Goal: Information Seeking & Learning: Check status

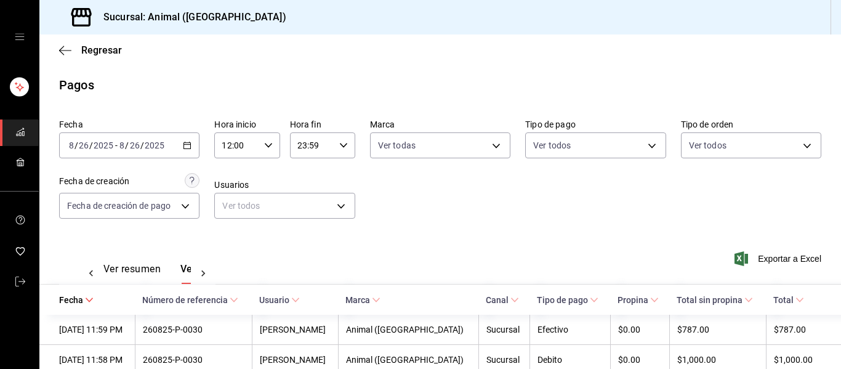
scroll to position [0, 35]
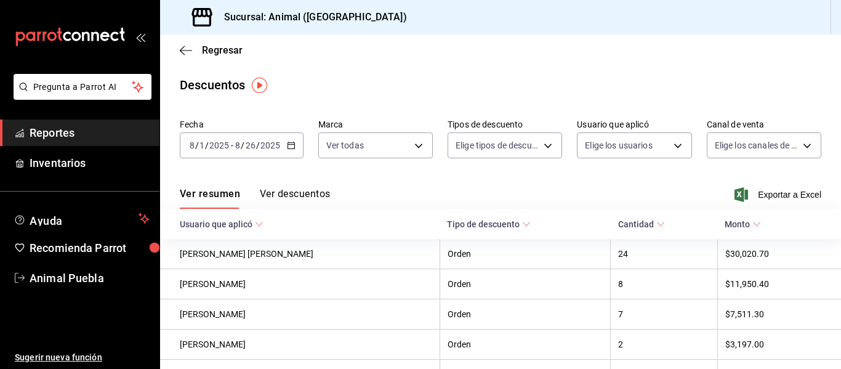
click at [84, 134] on span "Reportes" at bounding box center [90, 132] width 120 height 17
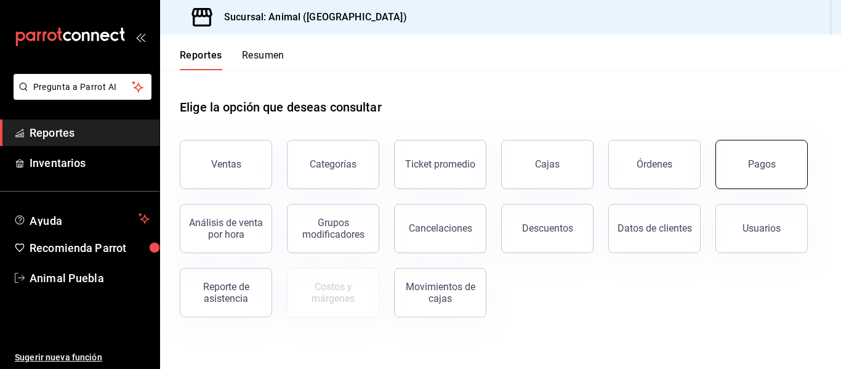
click at [747, 164] on button "Pagos" at bounding box center [761, 164] width 92 height 49
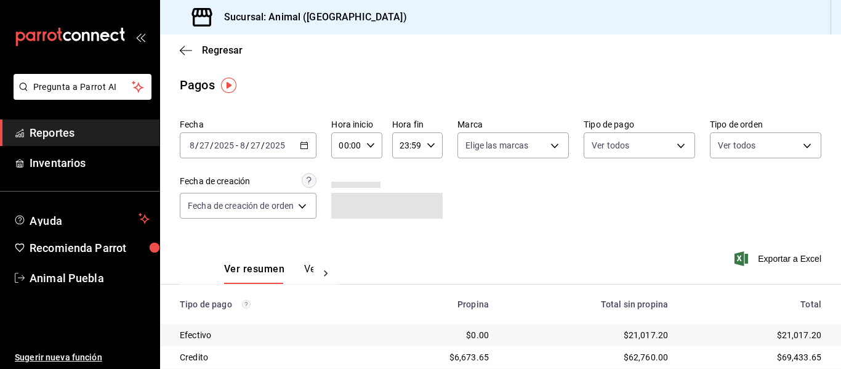
click at [371, 143] on icon "button" at bounding box center [370, 145] width 9 height 9
click at [347, 236] on span "04" at bounding box center [345, 233] width 5 height 10
type input "04:00"
click at [552, 147] on div at bounding box center [420, 184] width 841 height 369
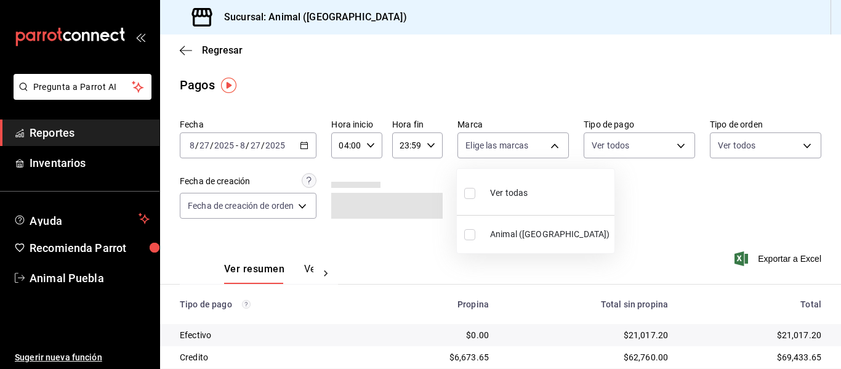
click at [552, 147] on body "Pregunta a Parrot AI Reportes Inventarios Ayuda Recomienda Parrot Animal Puebla…" at bounding box center [420, 184] width 841 height 369
click at [533, 190] on li "Ver todas" at bounding box center [536, 192] width 158 height 36
type input "96838179-8fbb-4073-aae3-1789726318c8"
checkbox input "true"
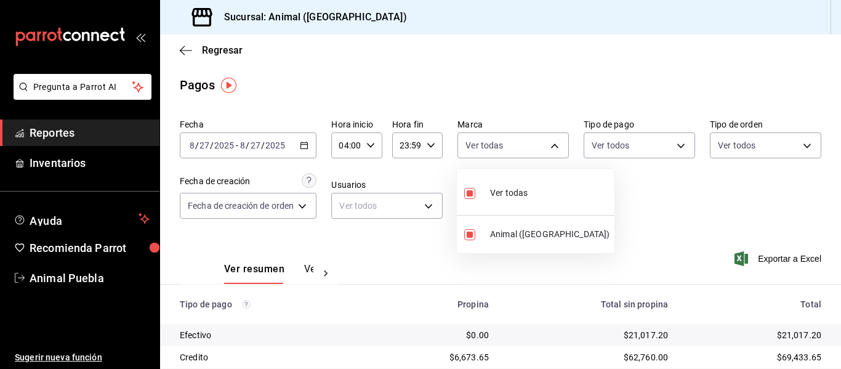
click at [664, 216] on div at bounding box center [420, 184] width 841 height 369
click at [630, 196] on div "Fecha [DATE] [DATE] - [DATE] [DATE] Hora inicio 04:00 Hora inicio Hora fin 23:5…" at bounding box center [501, 173] width 642 height 119
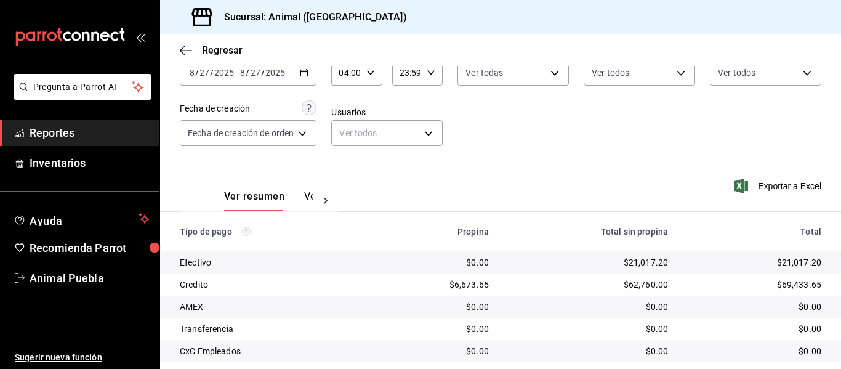
scroll to position [175, 0]
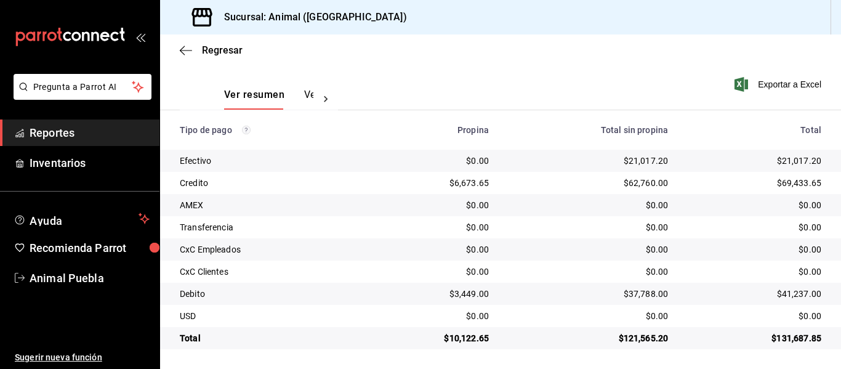
click at [710, 206] on div "$0.00" at bounding box center [755, 205] width 134 height 12
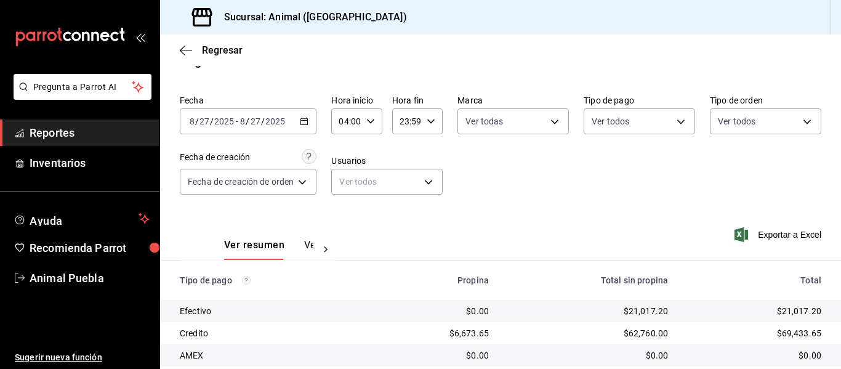
scroll to position [0, 0]
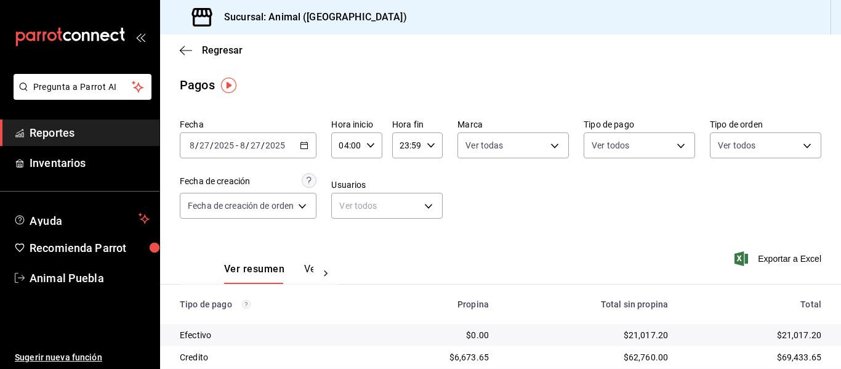
click at [307, 145] on icon "button" at bounding box center [304, 145] width 9 height 9
click at [555, 220] on div "Fecha [DATE] [DATE] - [DATE] [DATE] Hora inicio 04:00 Hora inicio Hora fin 23:5…" at bounding box center [501, 173] width 642 height 119
click at [302, 143] on icon "button" at bounding box center [304, 145] width 9 height 9
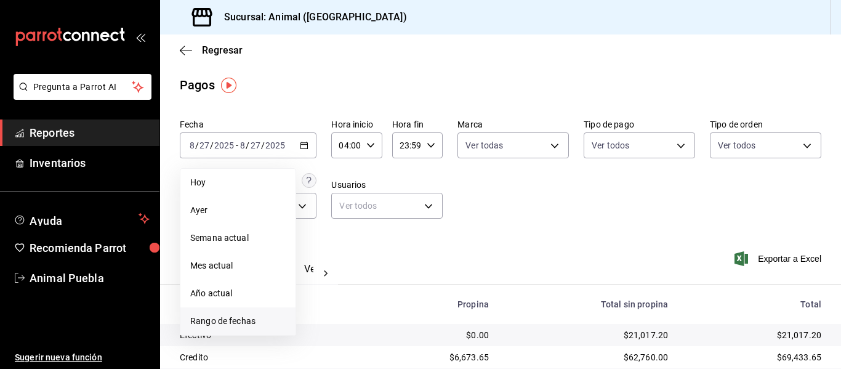
click at [257, 320] on span "Rango de fechas" at bounding box center [237, 321] width 95 height 13
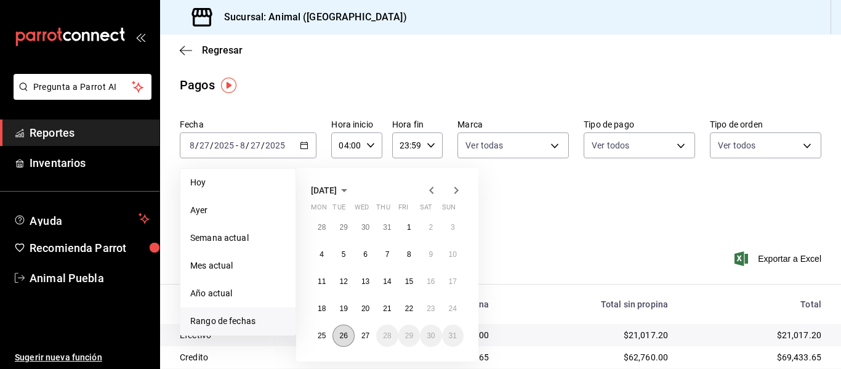
click at [345, 332] on abbr "26" at bounding box center [343, 335] width 8 height 9
click at [366, 332] on abbr "27" at bounding box center [365, 335] width 8 height 9
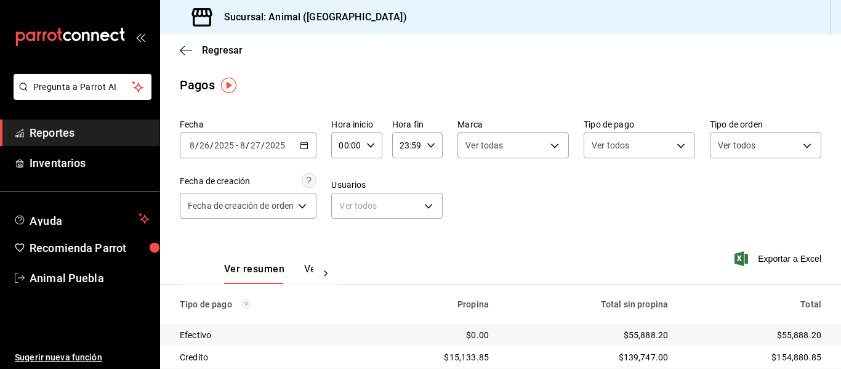
click at [302, 144] on icon "button" at bounding box center [304, 145] width 9 height 9
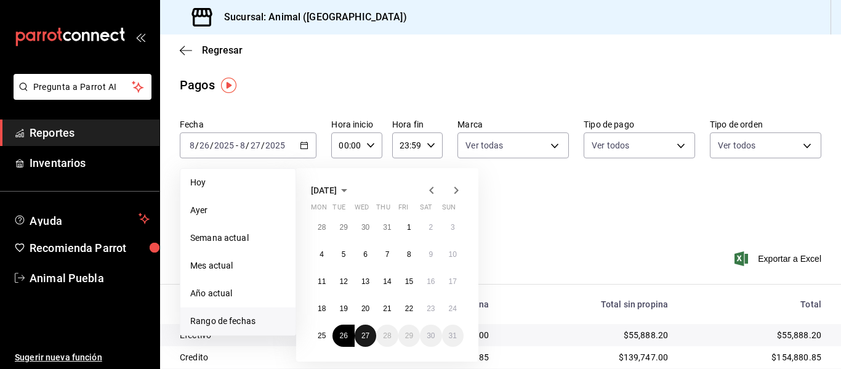
click at [364, 336] on abbr "27" at bounding box center [365, 335] width 8 height 9
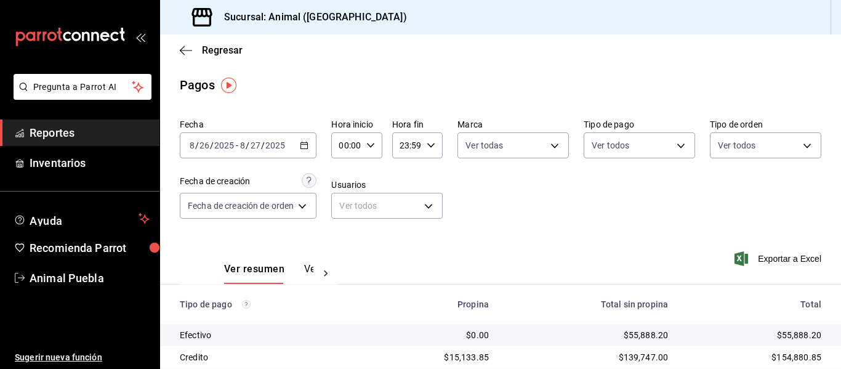
click at [372, 143] on icon "button" at bounding box center [370, 145] width 9 height 9
click at [344, 171] on span "04" at bounding box center [345, 172] width 5 height 10
type input "04:00"
click at [544, 141] on div at bounding box center [420, 184] width 841 height 369
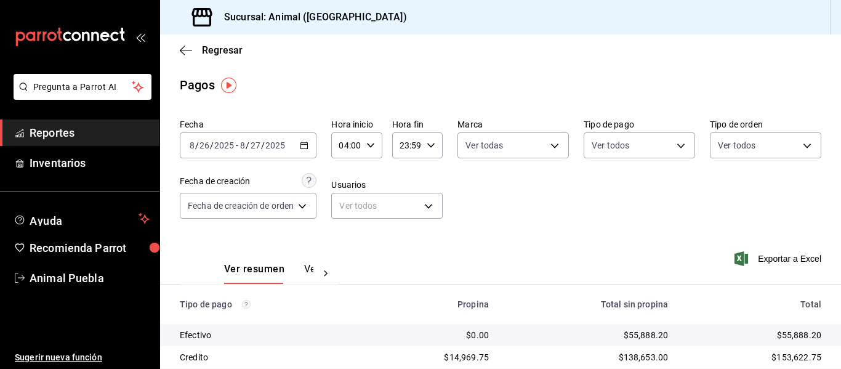
click at [533, 201] on div "Fecha [DATE] [DATE] - [DATE] [DATE] Hora inicio 04:00 Hora inicio Hora fin 23:5…" at bounding box center [501, 173] width 642 height 119
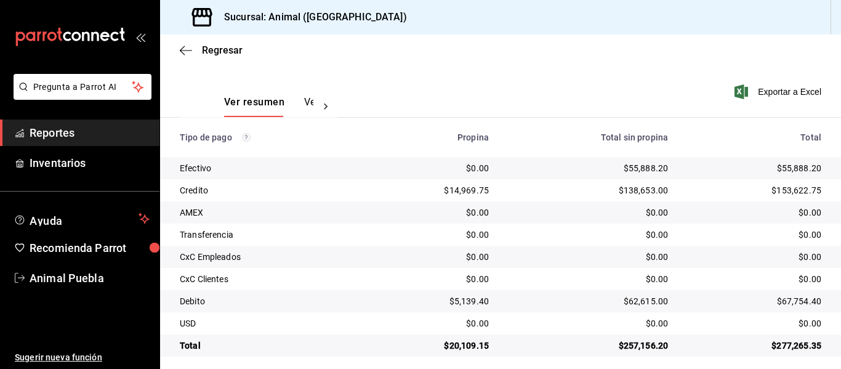
scroll to position [175, 0]
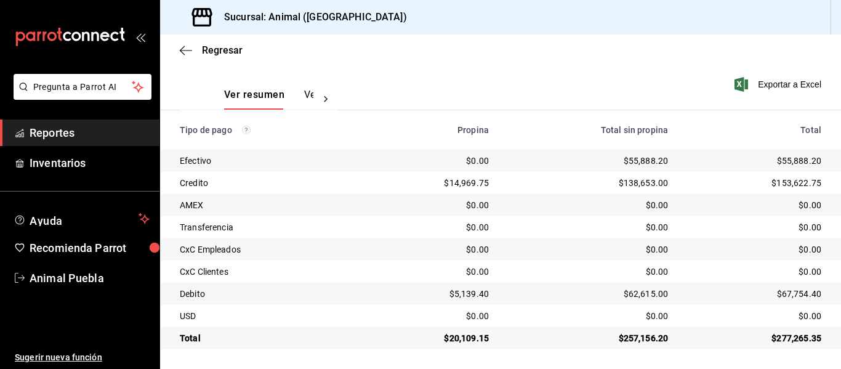
click at [549, 88] on div "Ver resumen Ver pagos Exportar a Excel" at bounding box center [500, 91] width 681 height 65
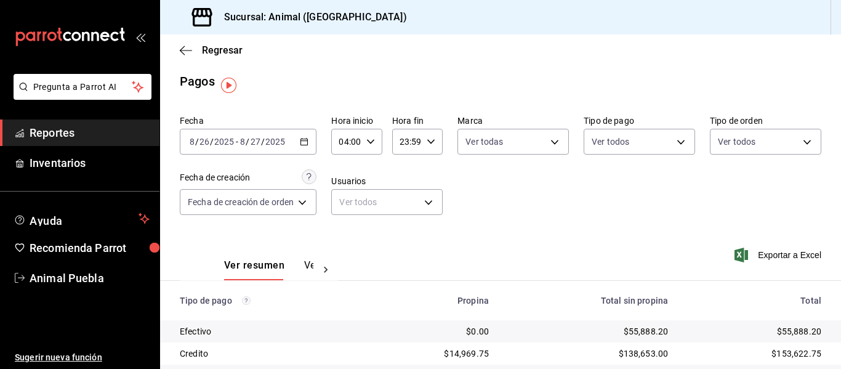
scroll to position [0, 0]
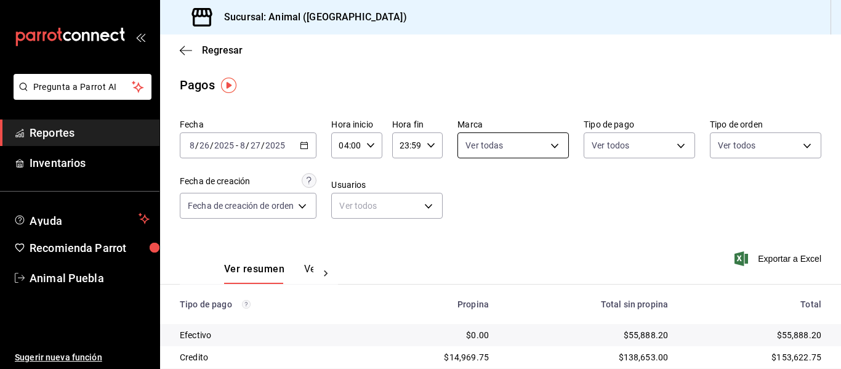
click at [542, 147] on body "Pregunta a Parrot AI Reportes Inventarios Ayuda Recomienda Parrot Animal Puebla…" at bounding box center [420, 184] width 841 height 369
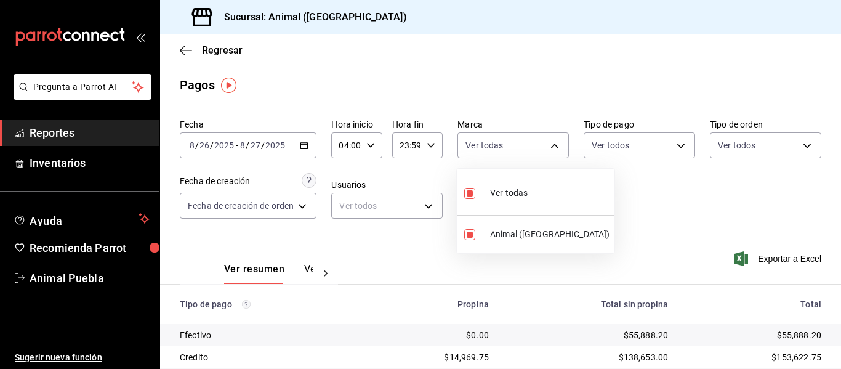
click at [503, 192] on span "Ver todas" at bounding box center [509, 193] width 38 height 13
checkbox input "false"
click at [550, 143] on div at bounding box center [420, 184] width 841 height 369
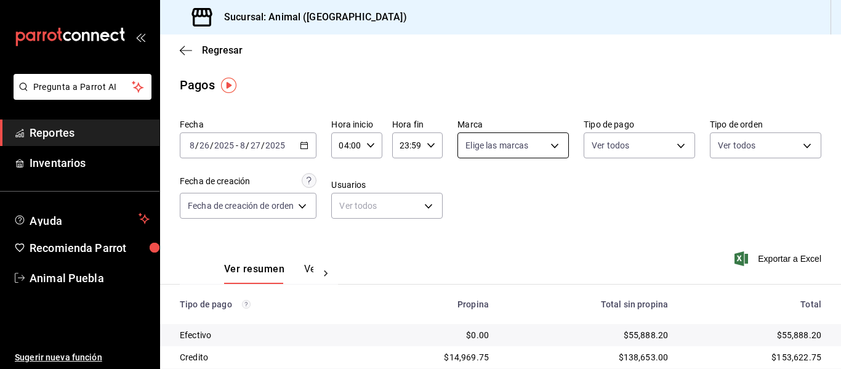
click at [547, 147] on body "Pregunta a Parrot AI Reportes Inventarios Ayuda Recomienda Parrot Animal Puebla…" at bounding box center [420, 184] width 841 height 369
click at [502, 194] on span "Ver todas" at bounding box center [509, 193] width 38 height 13
type input "96838179-8fbb-4073-aae3-1789726318c8"
checkbox input "true"
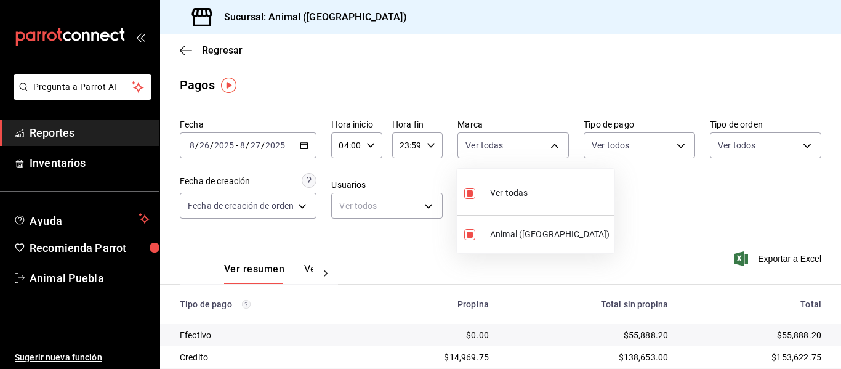
click at [308, 146] on div at bounding box center [420, 184] width 841 height 369
click at [305, 149] on \(Stroke\) "button" at bounding box center [303, 145] width 7 height 7
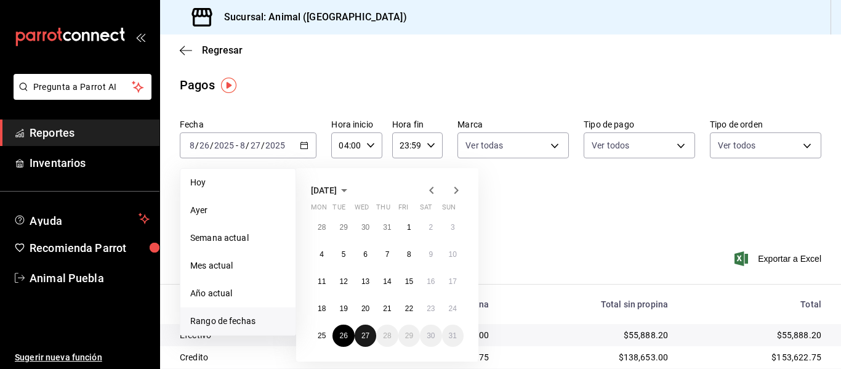
click at [370, 333] on button "27" at bounding box center [366, 335] width 22 height 22
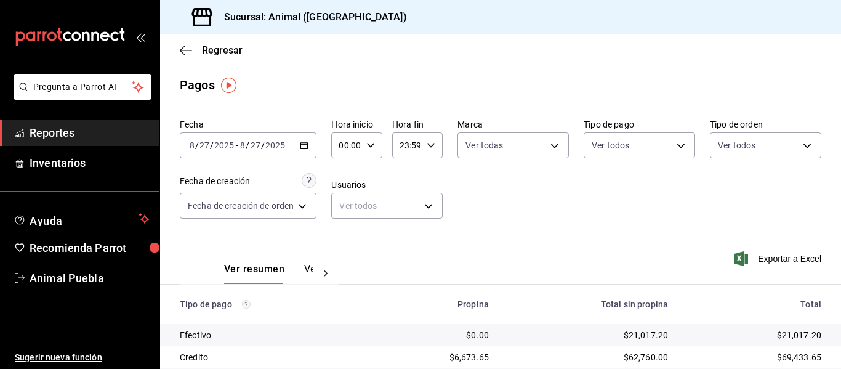
click at [374, 143] on \(Stroke\) "button" at bounding box center [370, 145] width 7 height 4
click at [346, 228] on span "04" at bounding box center [345, 233] width 5 height 10
type input "04:00"
click at [565, 216] on div at bounding box center [420, 184] width 841 height 369
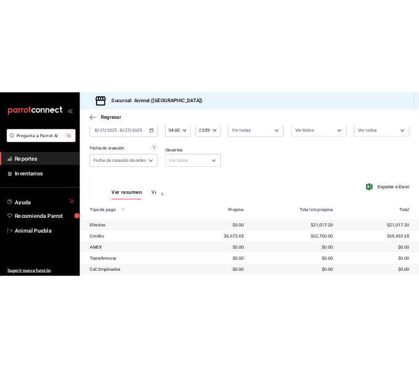
scroll to position [175, 0]
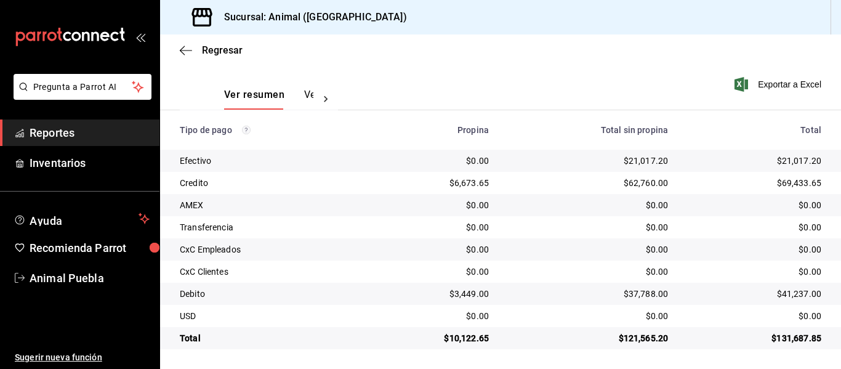
click at [611, 70] on div "Ver resumen Ver pagos Exportar a Excel" at bounding box center [500, 91] width 681 height 65
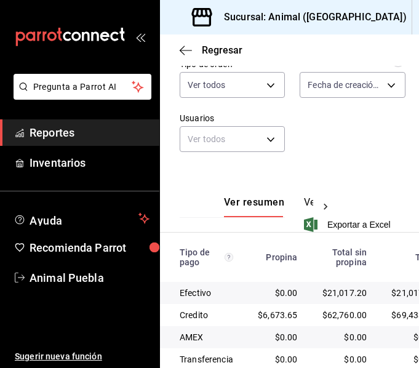
click at [143, 42] on div "mailbox folders" at bounding box center [79, 37] width 159 height 74
click at [141, 38] on icon "open_drawer_menu" at bounding box center [143, 37] width 6 height 9
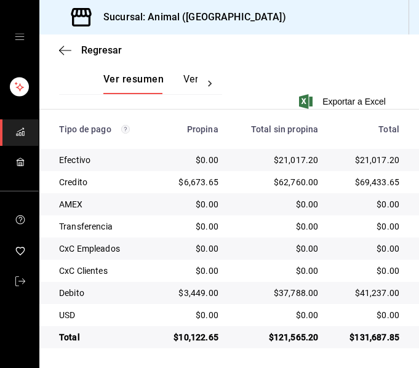
scroll to position [299, 0]
